Goal: Find specific page/section: Find specific page/section

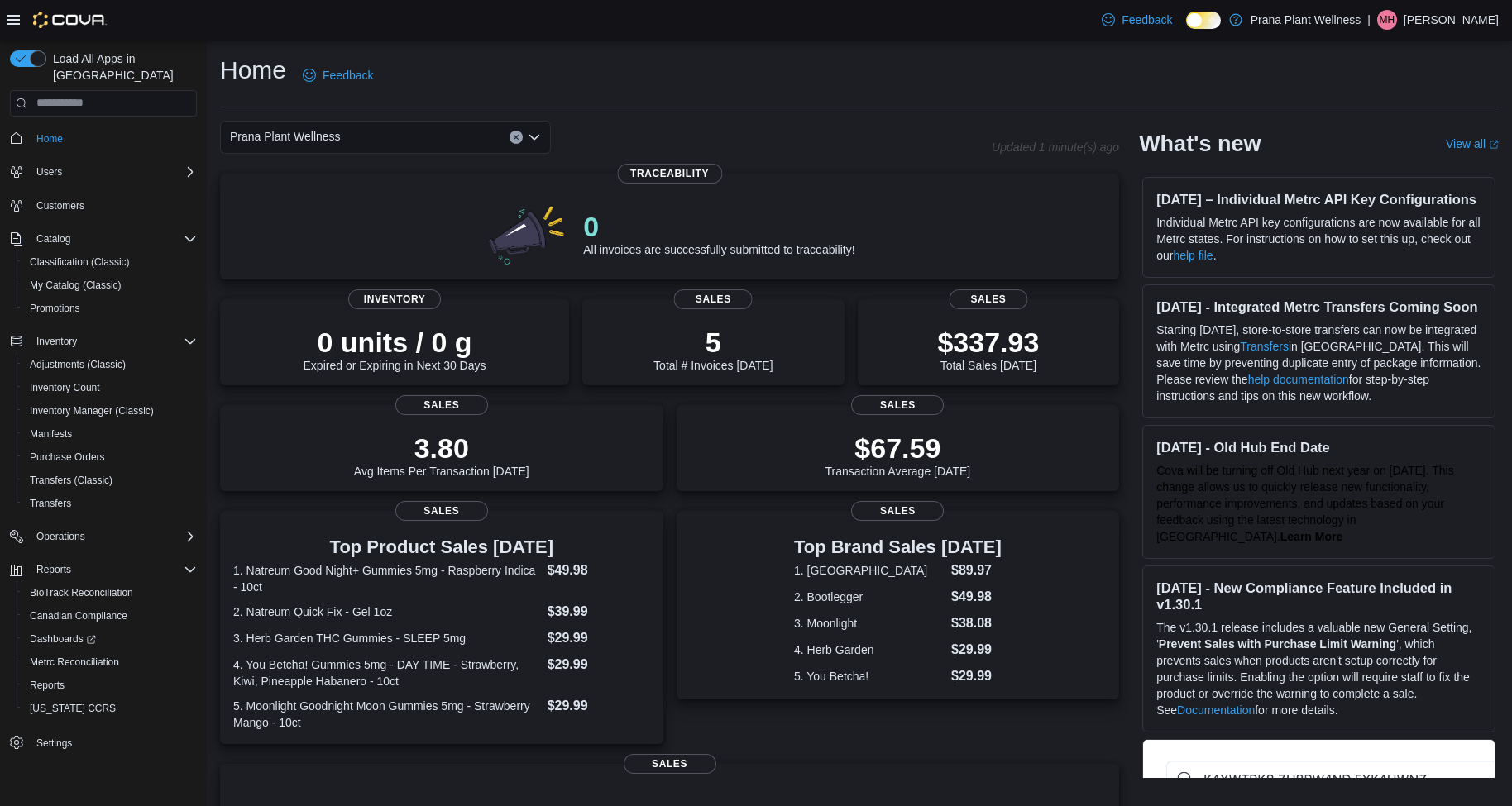
click at [390, 129] on div "Prana Plant Wellness" at bounding box center [385, 137] width 331 height 33
click at [358, 192] on span "5689 Duluth Street" at bounding box center [332, 188] width 114 height 16
click at [326, 136] on span "5689 Duluth Street" at bounding box center [287, 136] width 114 height 20
click at [338, 165] on span "Prana Plant Wellness" at bounding box center [322, 164] width 111 height 16
click at [413, 135] on div "Prana Plant Wellness Combo box. Selected. Prana Plant Wellness. Press Backspace…" at bounding box center [385, 137] width 331 height 33
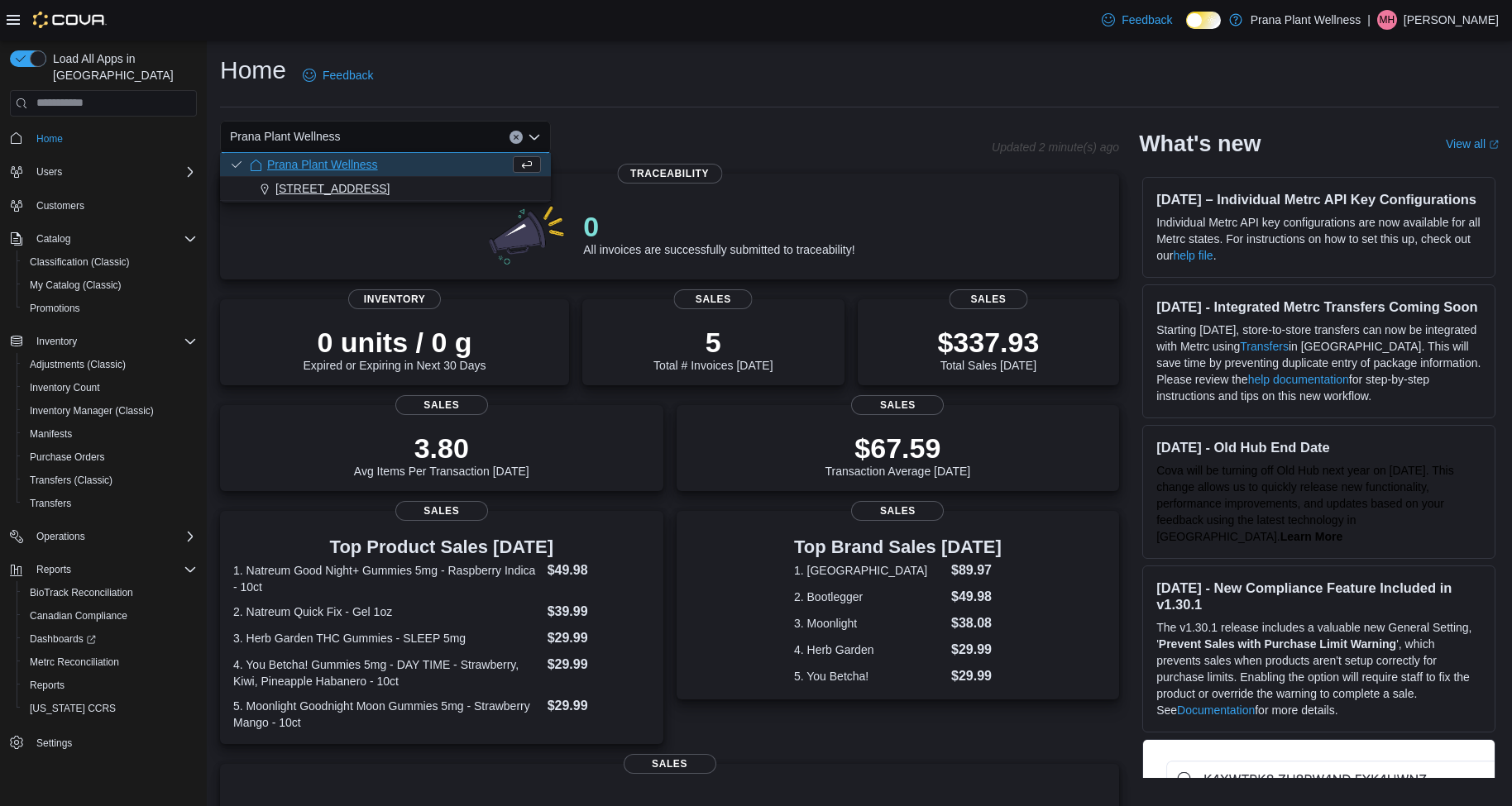
click at [390, 191] on div "5689 Duluth Street" at bounding box center [396, 188] width 292 height 16
